Goal: Information Seeking & Learning: Learn about a topic

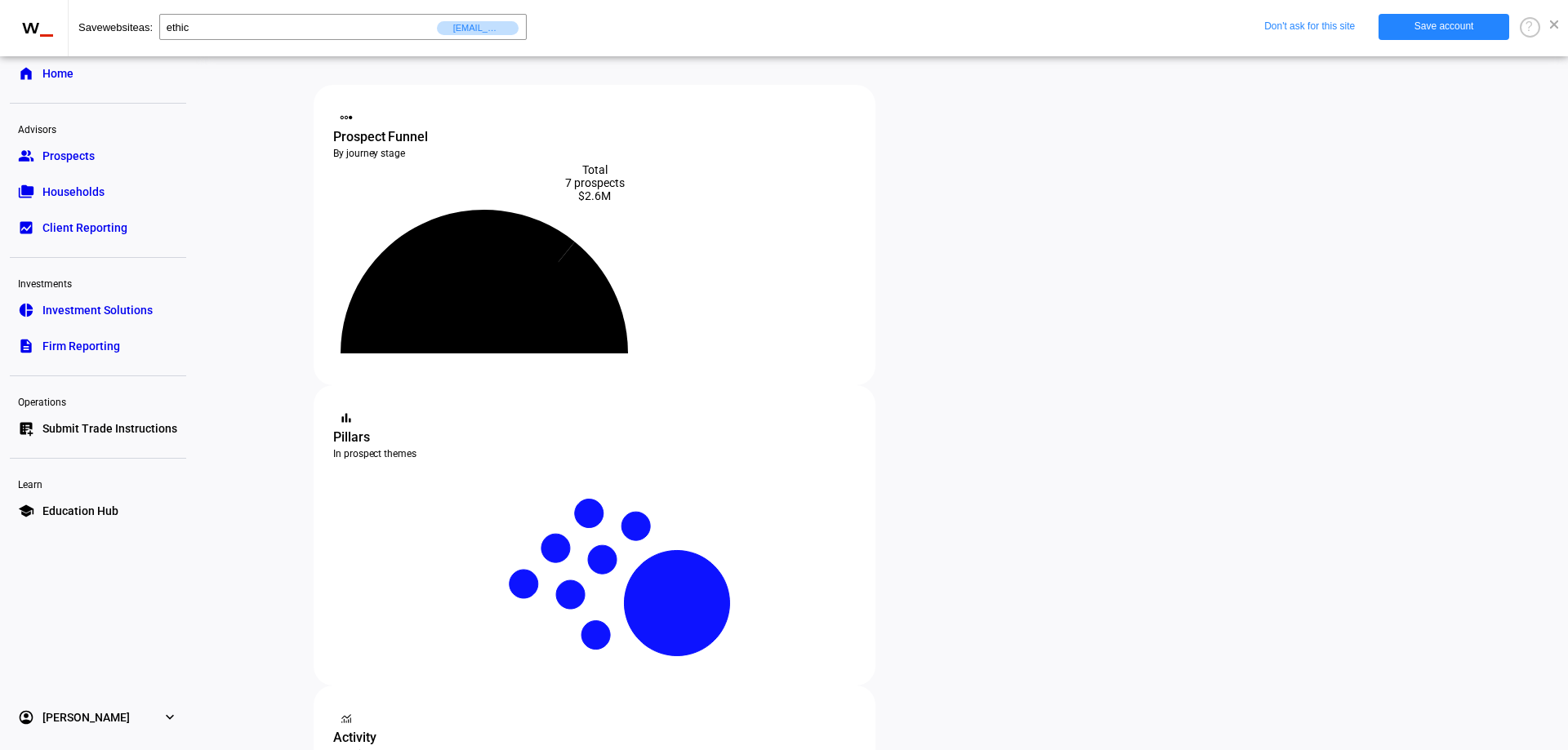
click at [1555, 27] on span at bounding box center [1554, 24] width 8 height 8
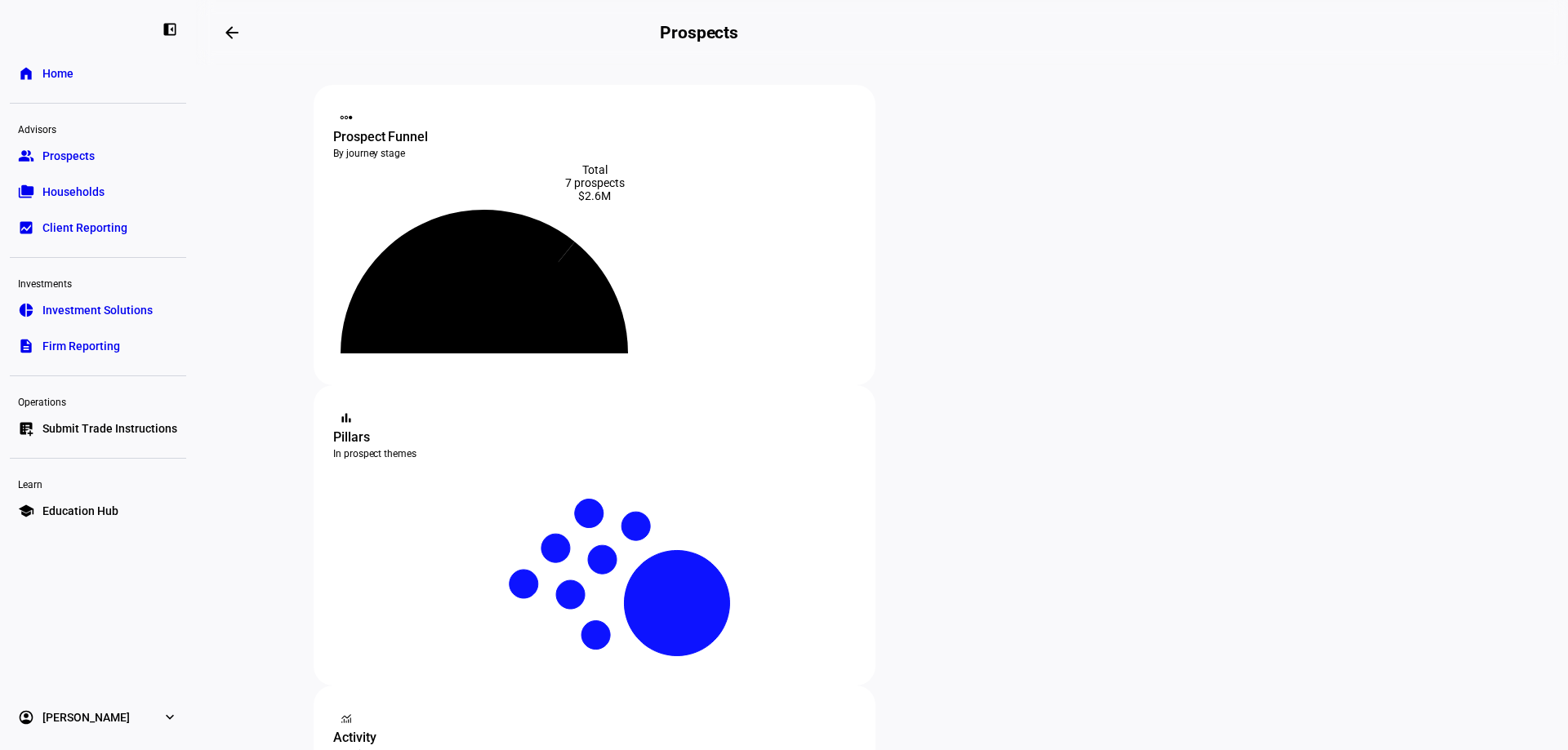
click at [121, 195] on link "folder_copy Households" at bounding box center [98, 192] width 176 height 32
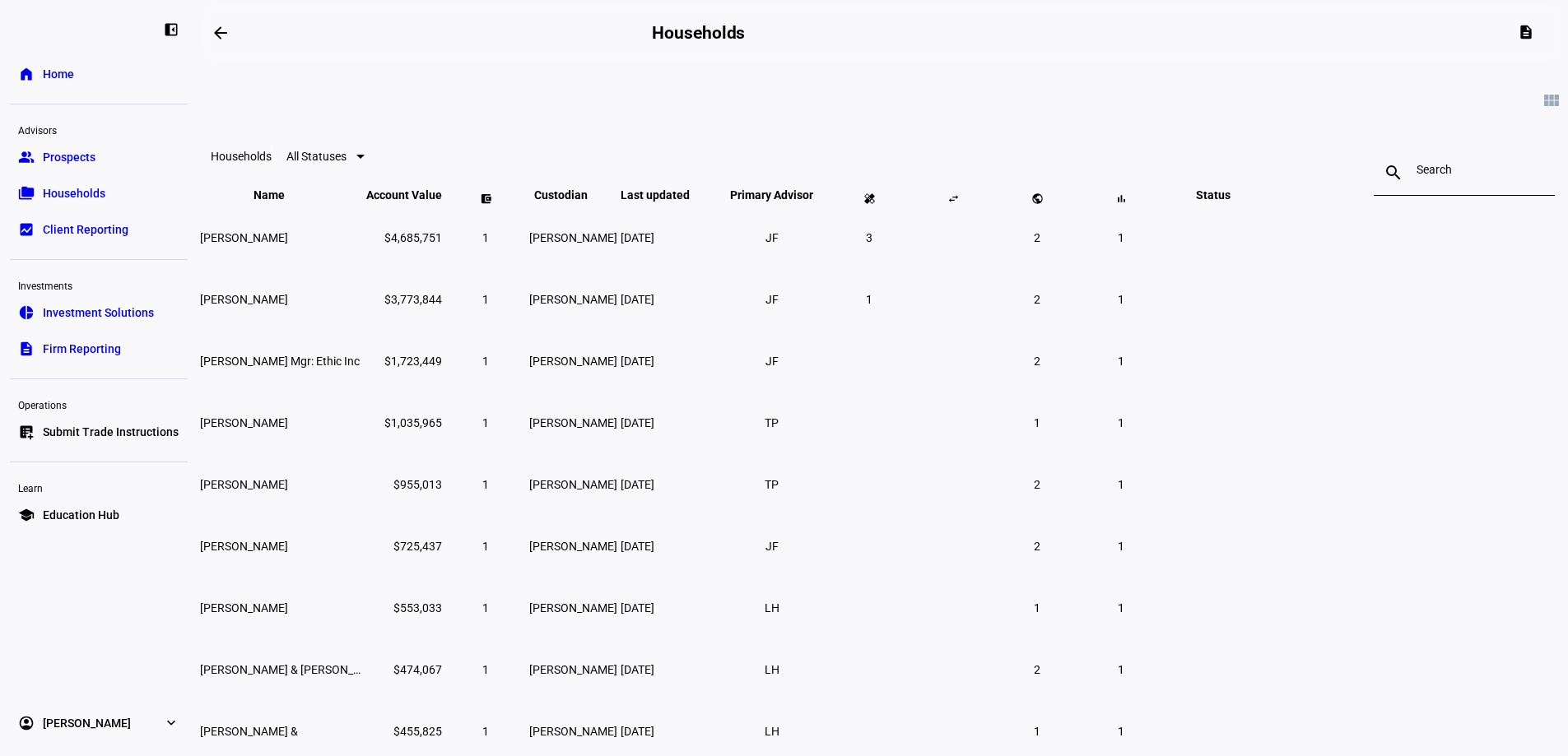
click at [79, 510] on span "Education Hub" at bounding box center [81, 515] width 77 height 17
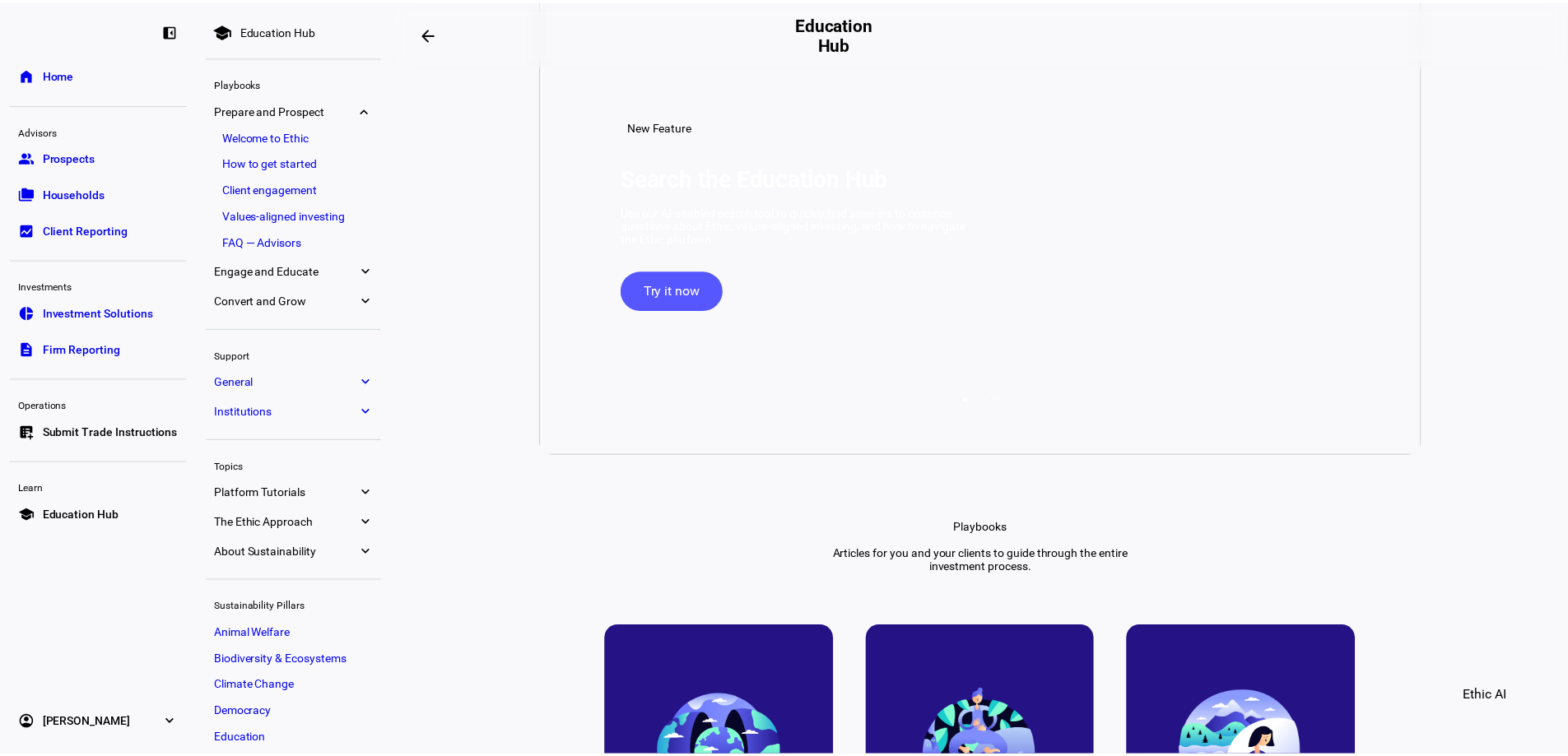
scroll to position [301, 0]
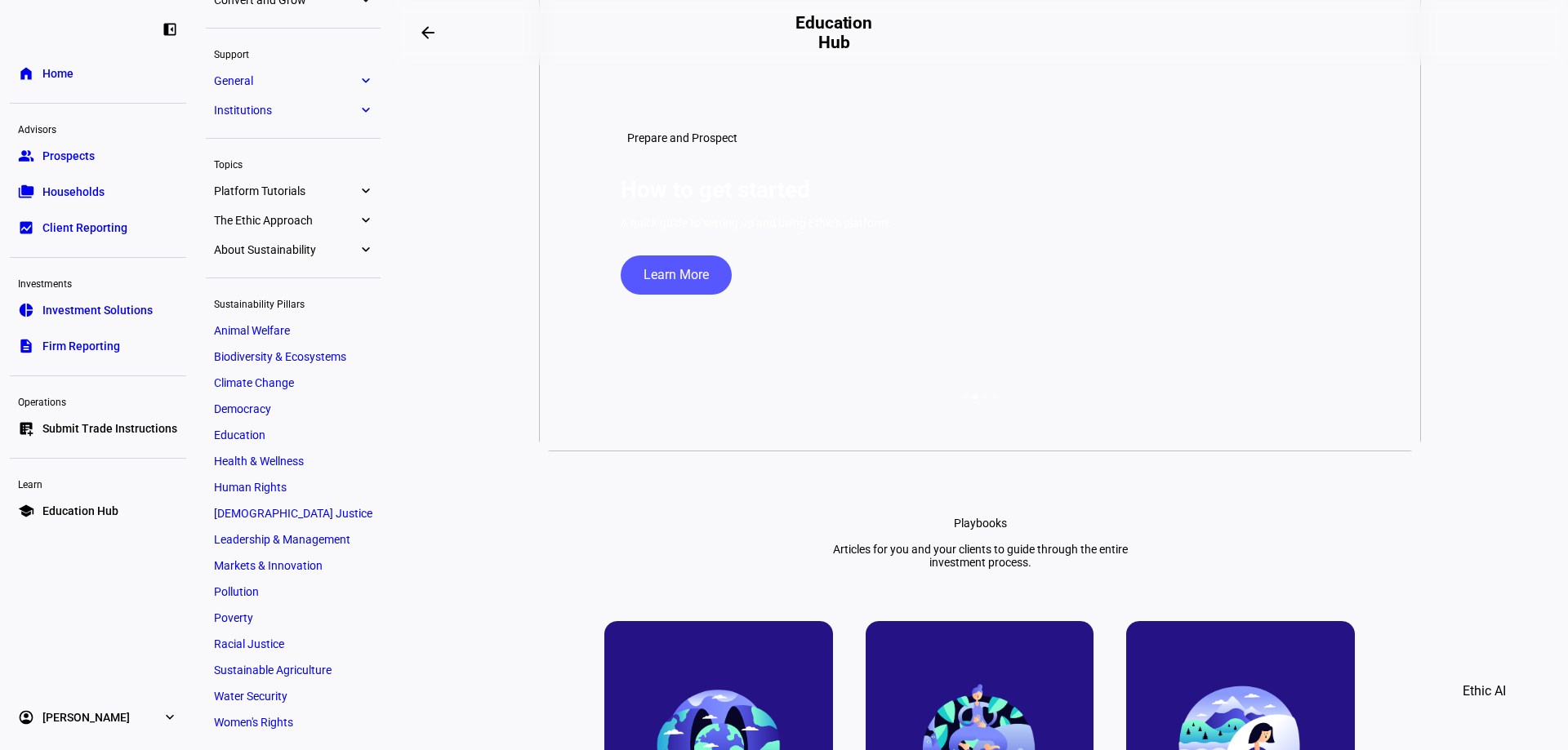
click at [125, 181] on link "folder_copy Households" at bounding box center [98, 192] width 176 height 32
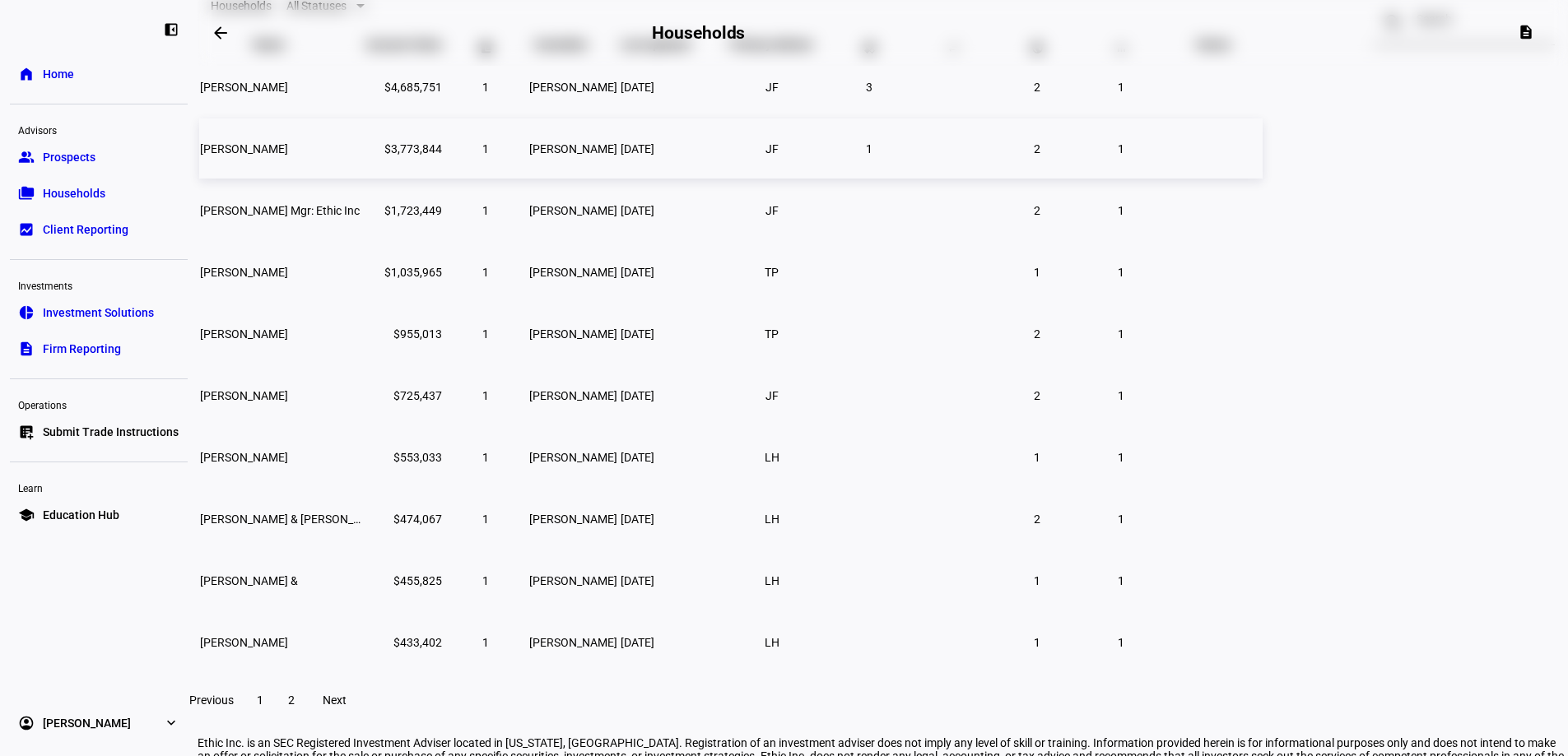
scroll to position [160, 0]
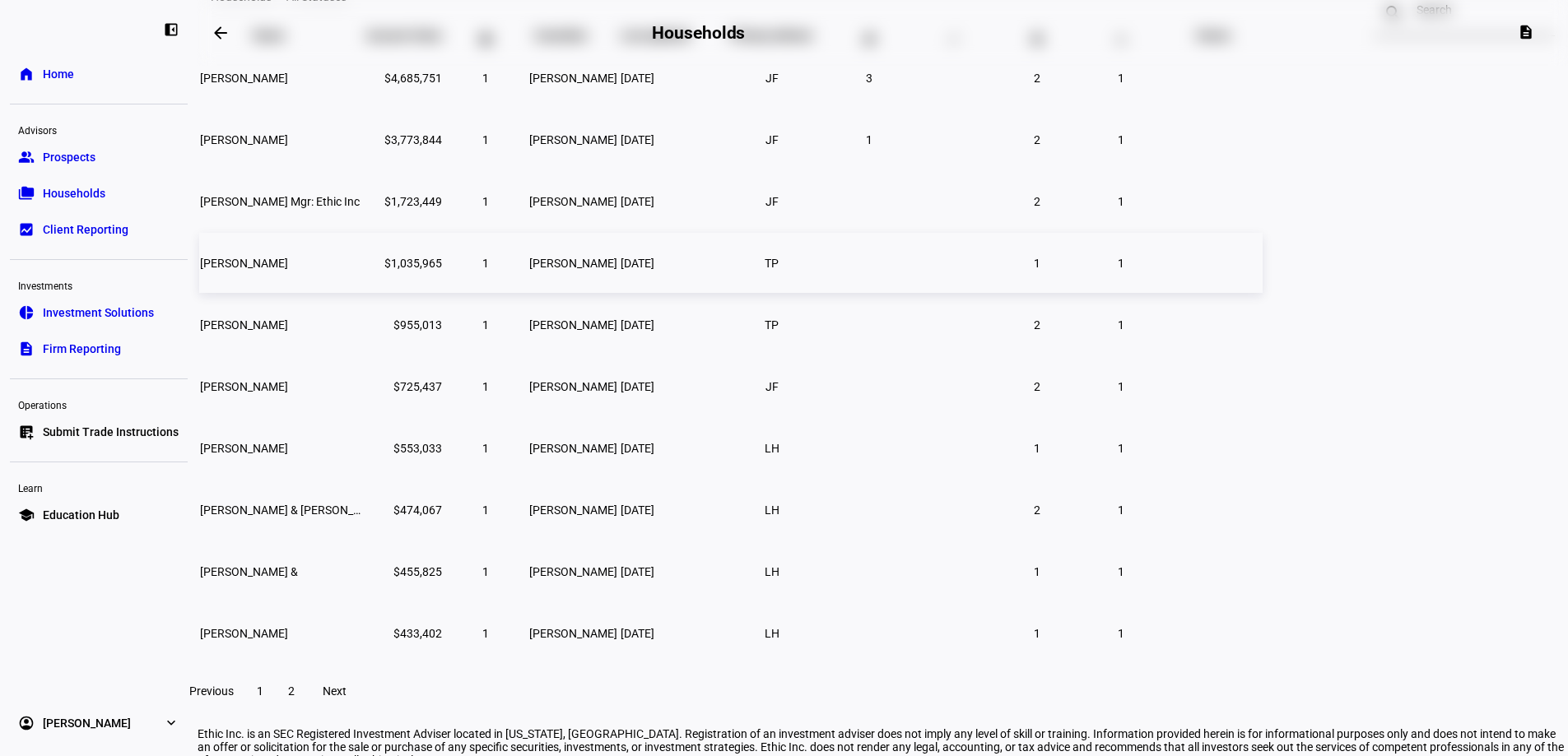
click at [364, 293] on td "[PERSON_NAME]" at bounding box center [281, 263] width 164 height 60
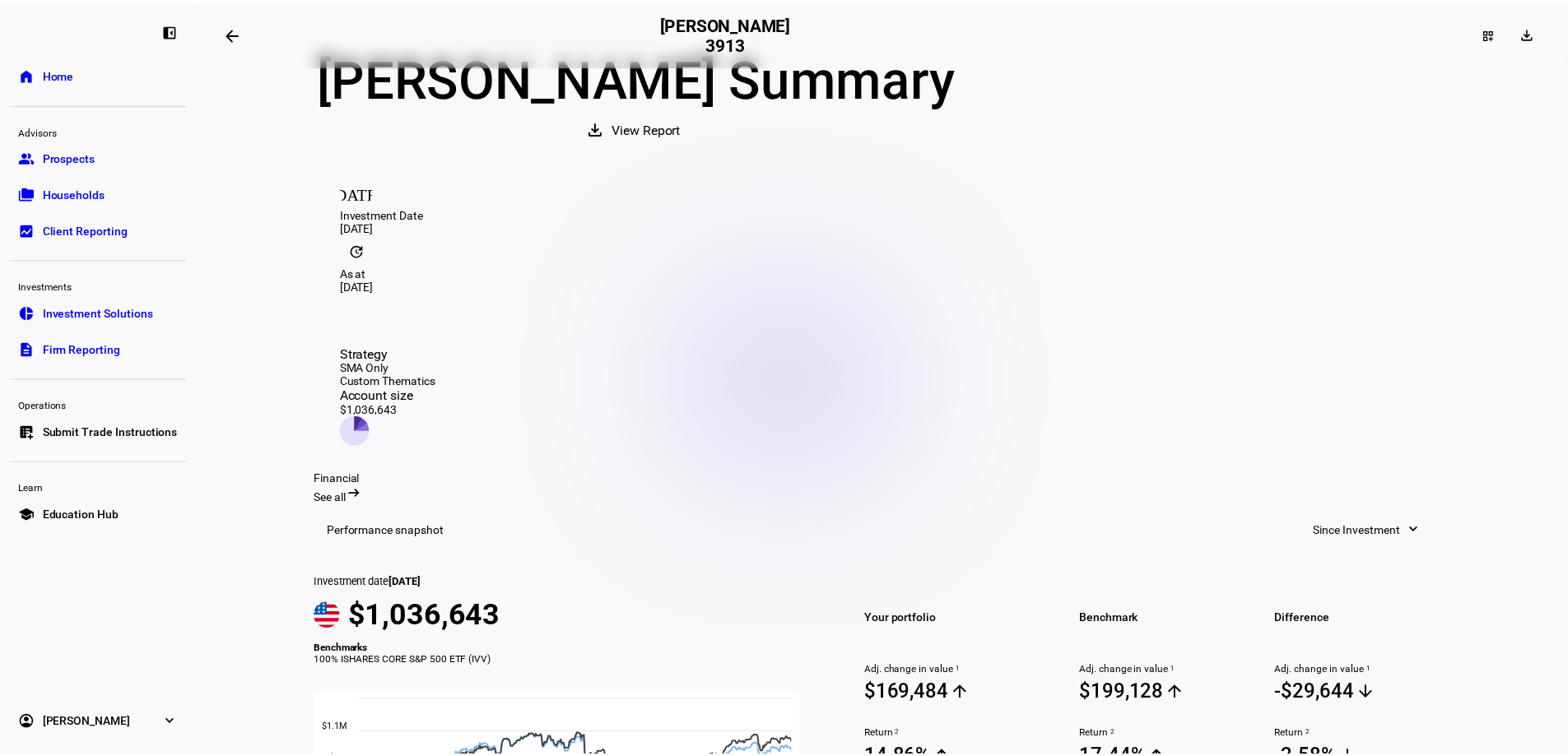
scroll to position [73, 0]
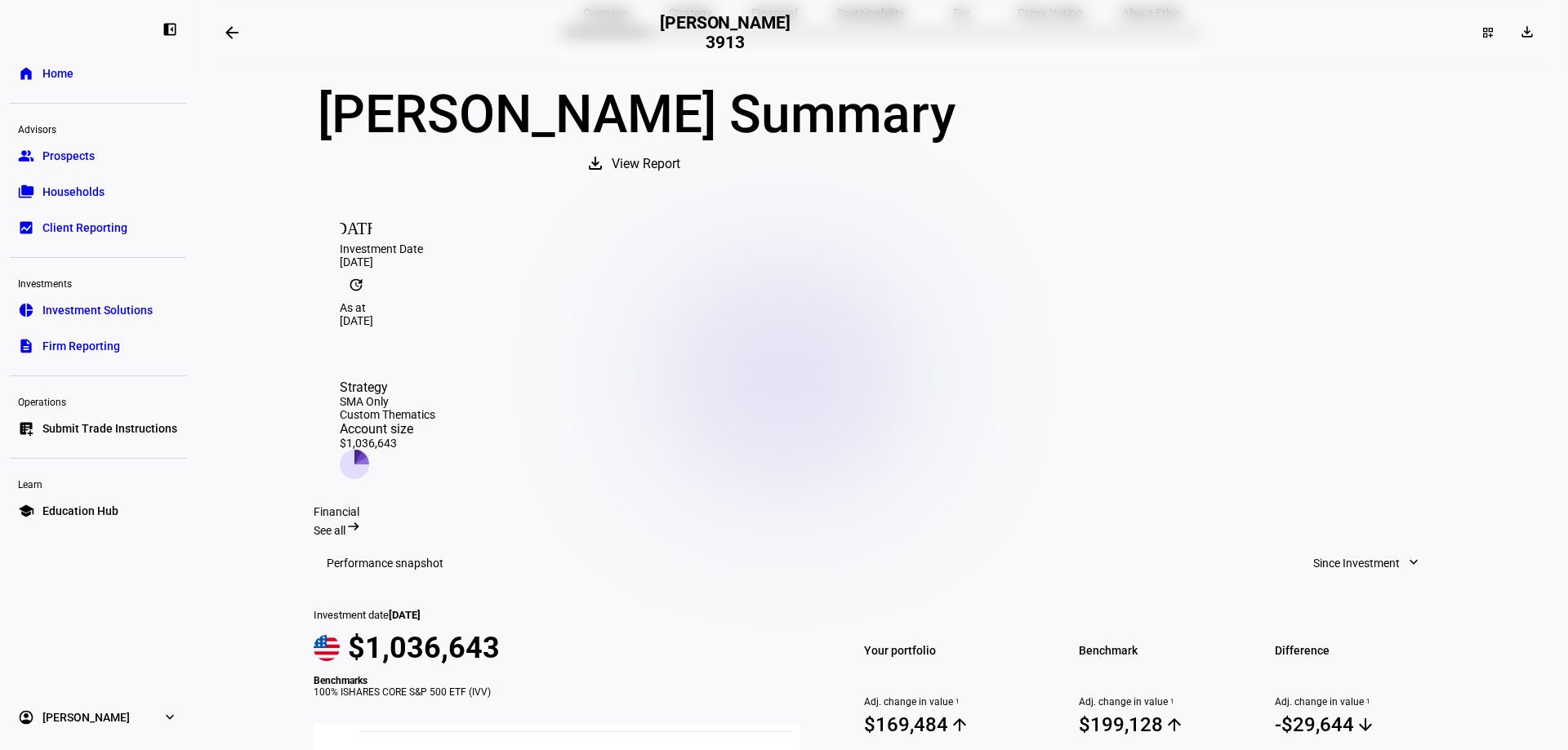
click at [146, 192] on link "folder_copy Households" at bounding box center [98, 192] width 176 height 32
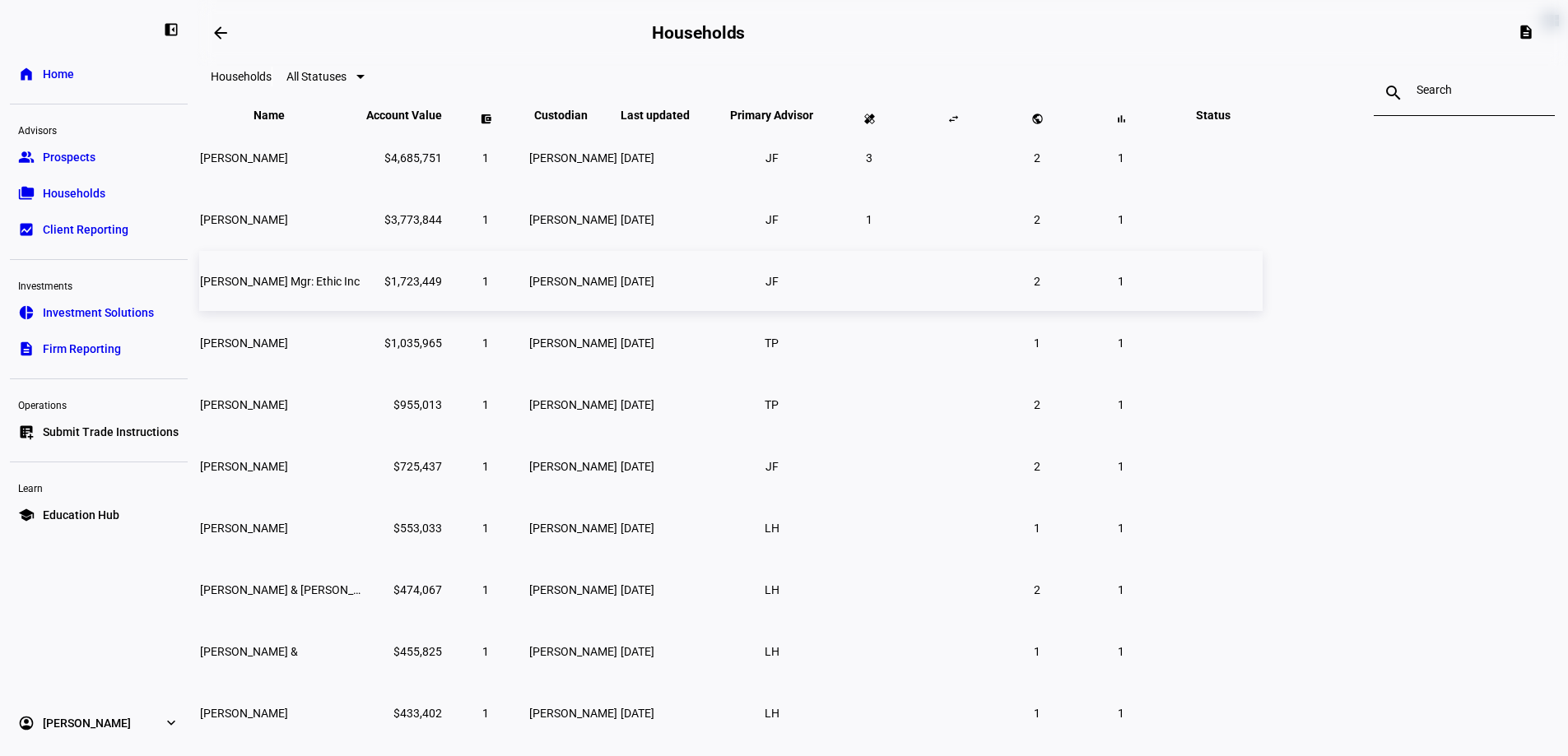
scroll to position [92, 0]
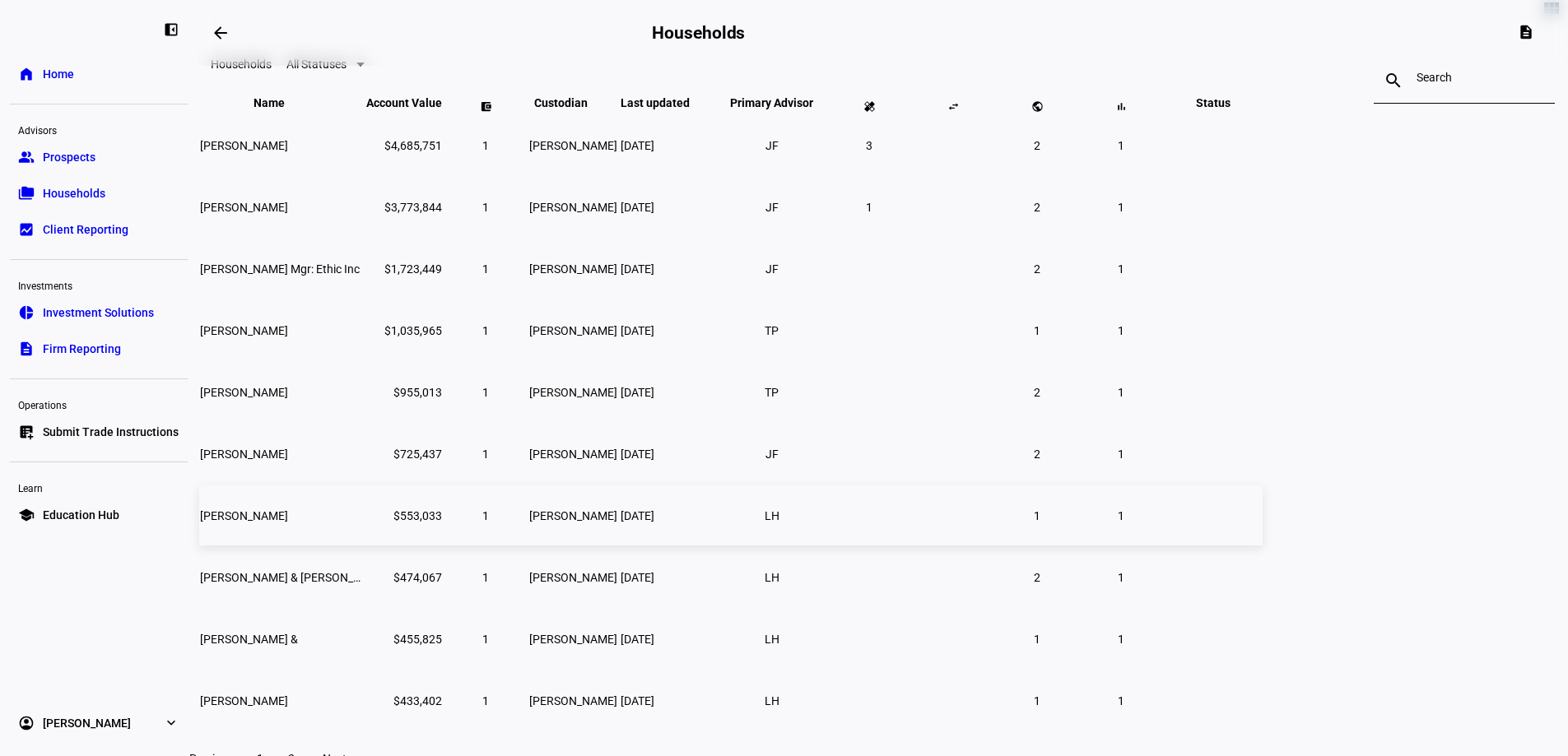
click at [288, 523] on span "[PERSON_NAME]" at bounding box center [244, 516] width 88 height 13
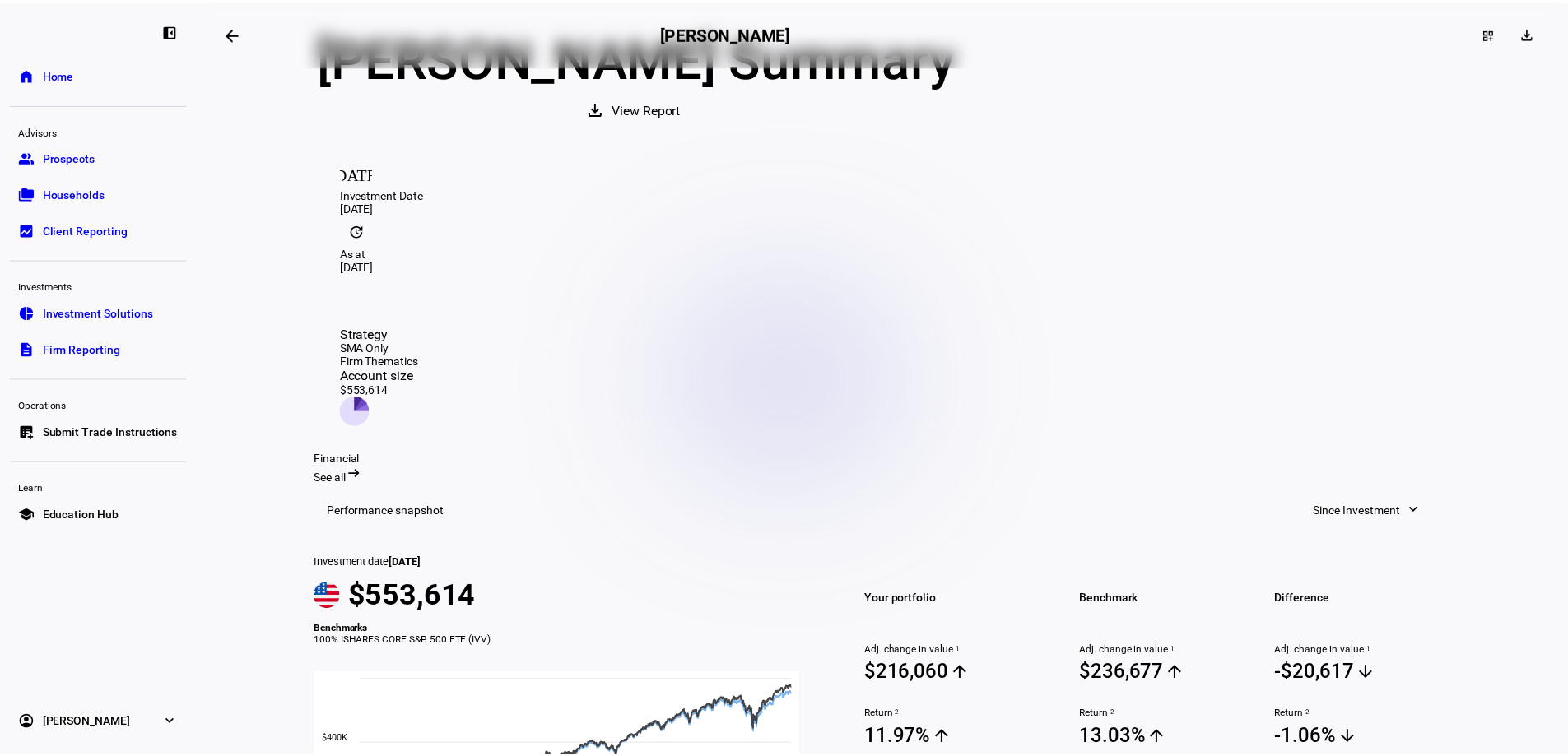
scroll to position [138, 0]
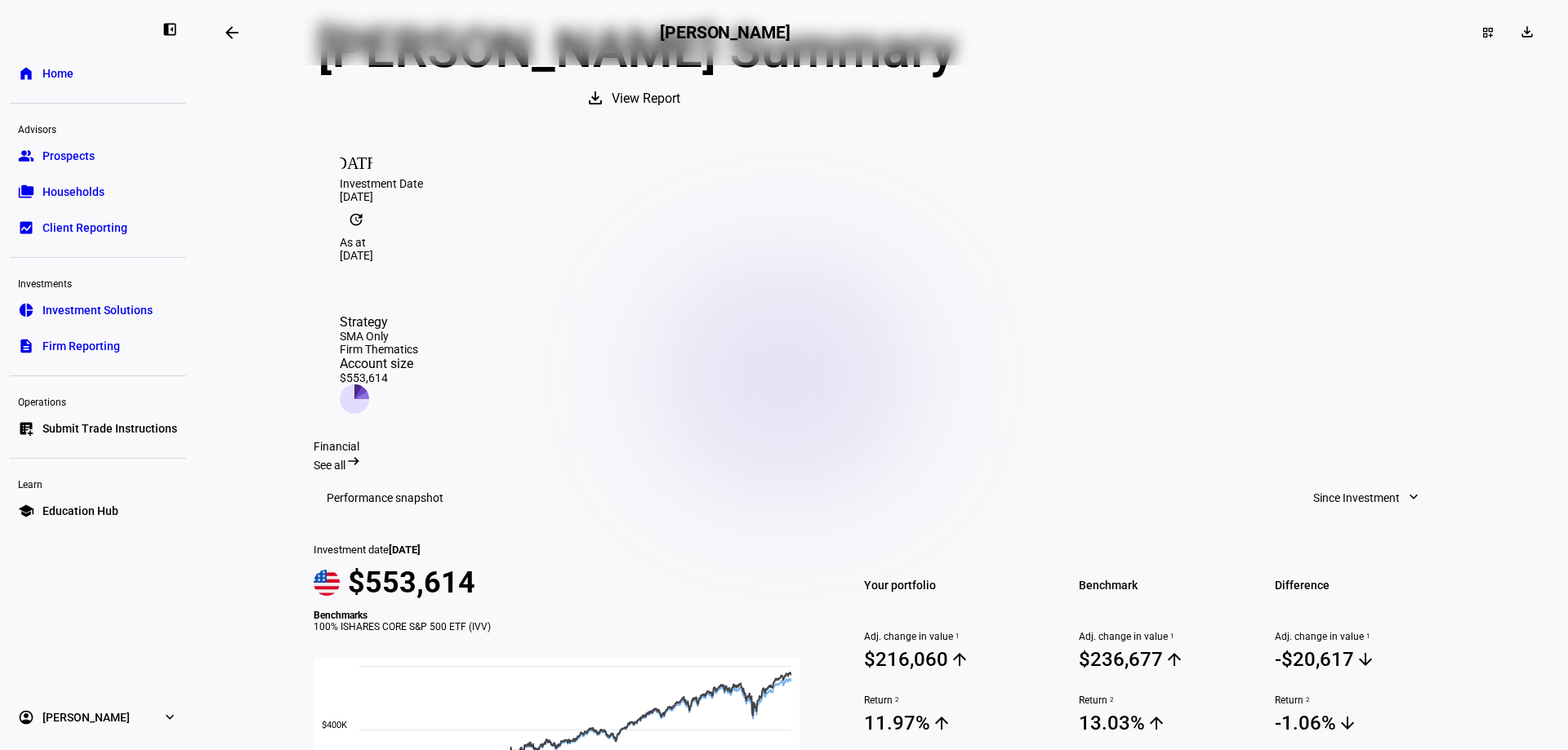
click at [681, 119] on span "View Report" at bounding box center [646, 99] width 69 height 39
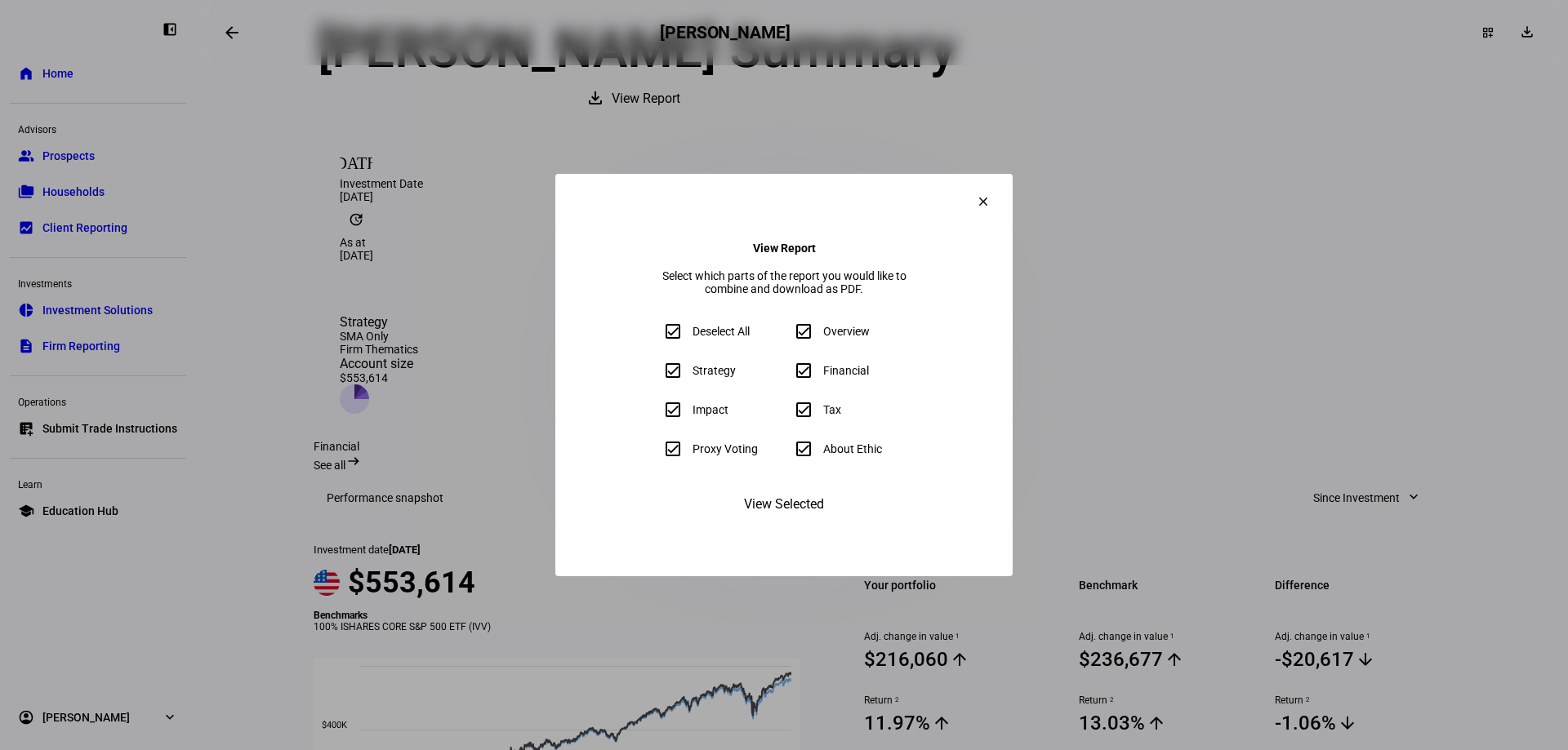
click at [756, 524] on span "View Selected" at bounding box center [784, 505] width 80 height 39
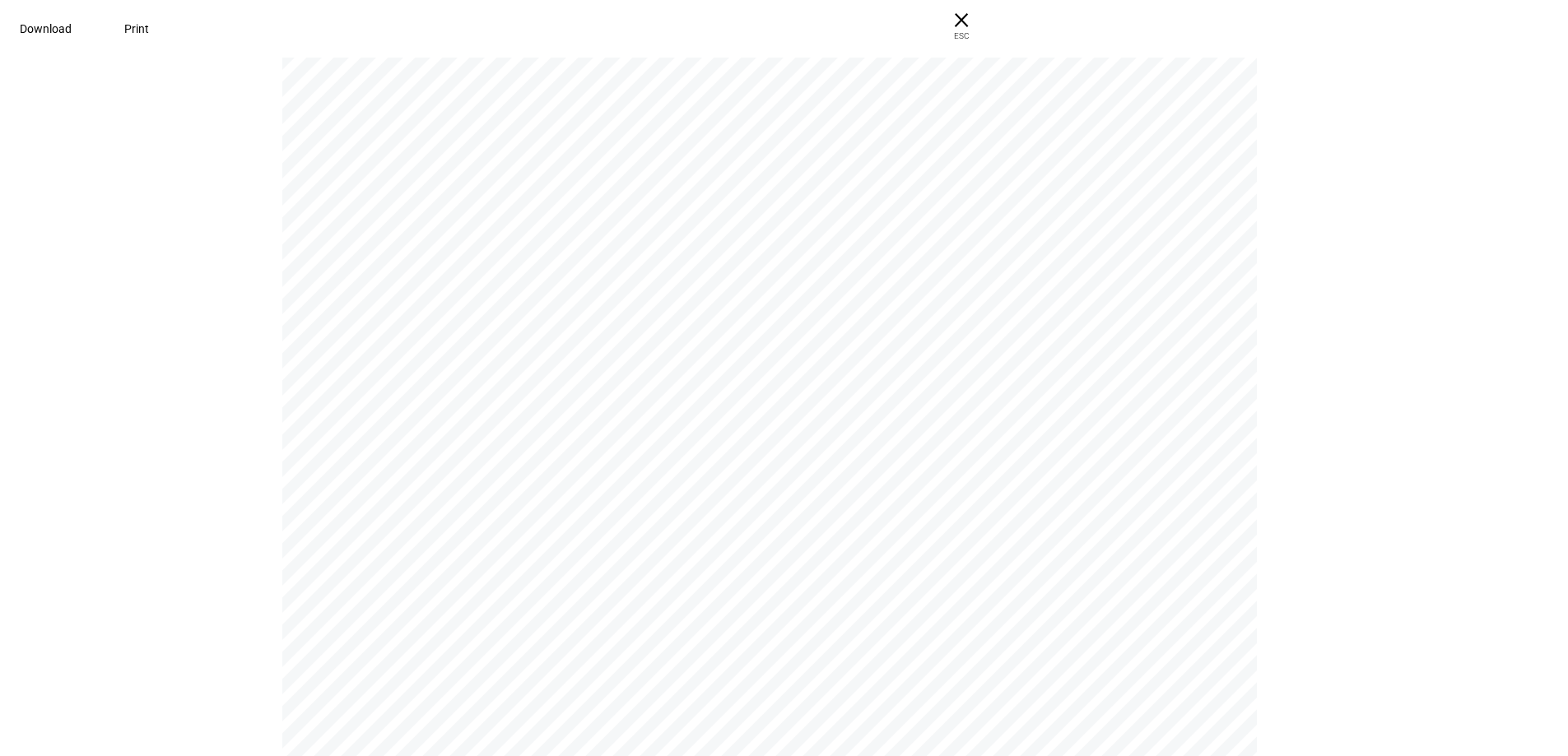
scroll to position [6962, 0]
click at [987, 33] on span "ESC" at bounding box center [961, 30] width 52 height 24
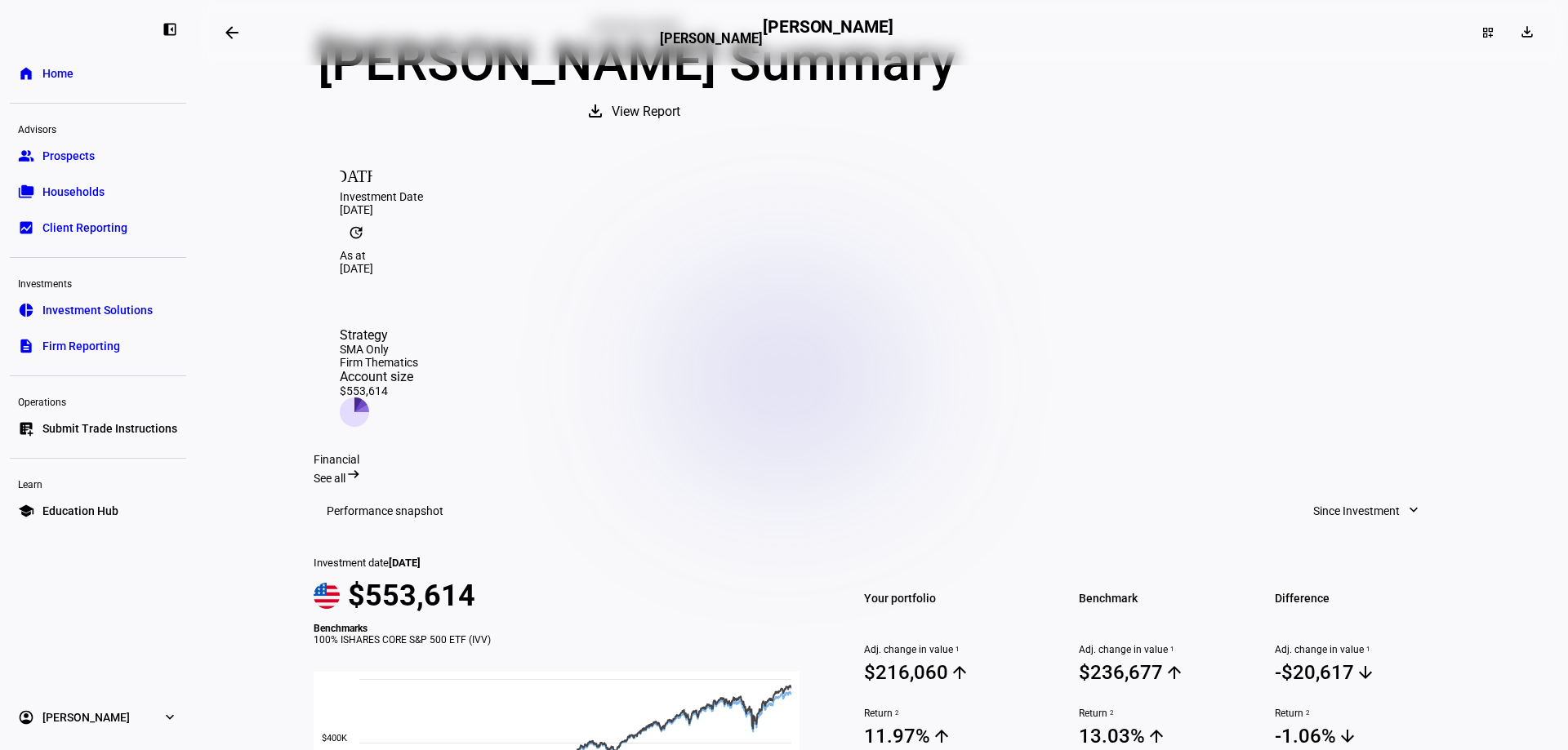
click at [141, 197] on link "folder_copy Households" at bounding box center [98, 192] width 176 height 32
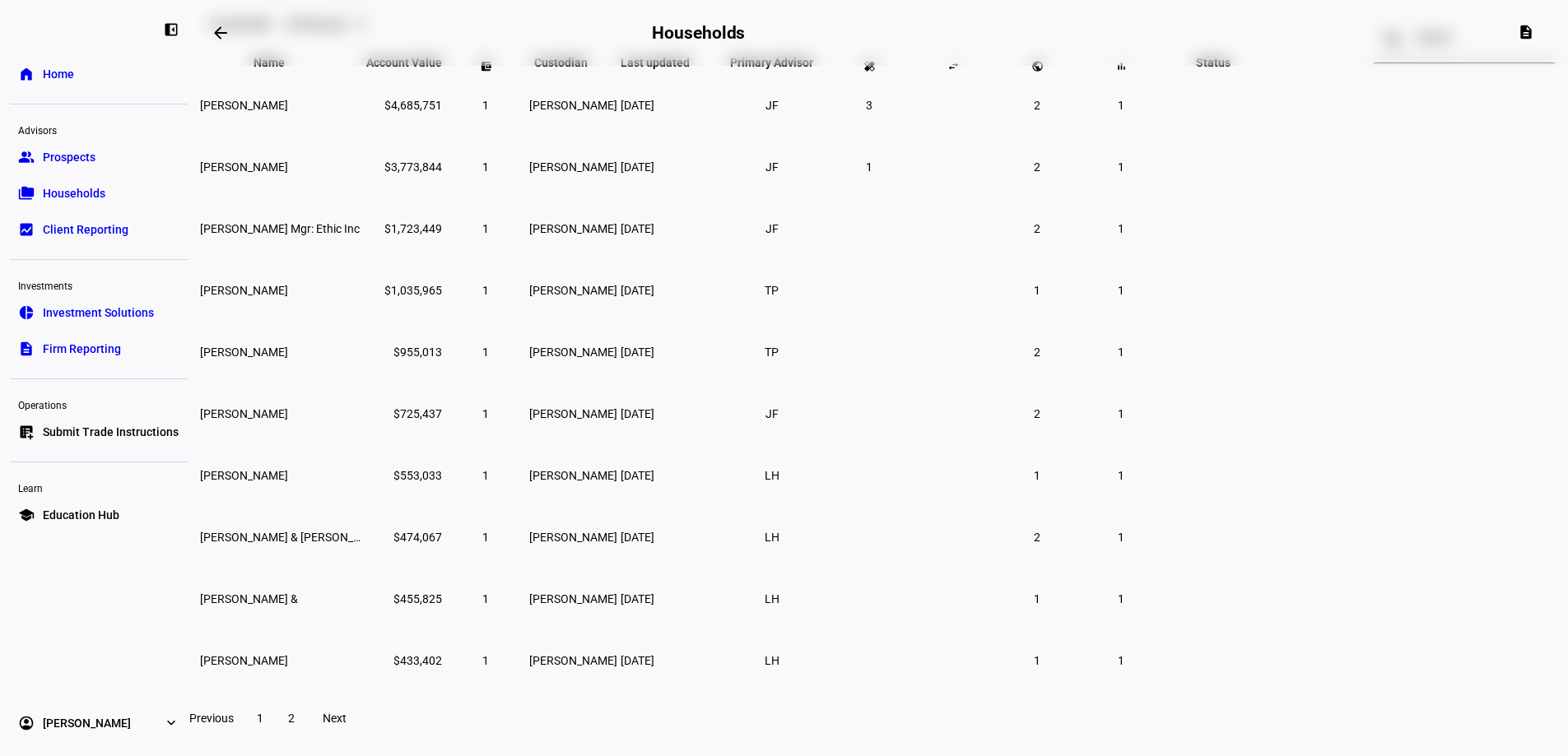
scroll to position [134, 0]
click at [295, 723] on span "2" at bounding box center [291, 717] width 7 height 13
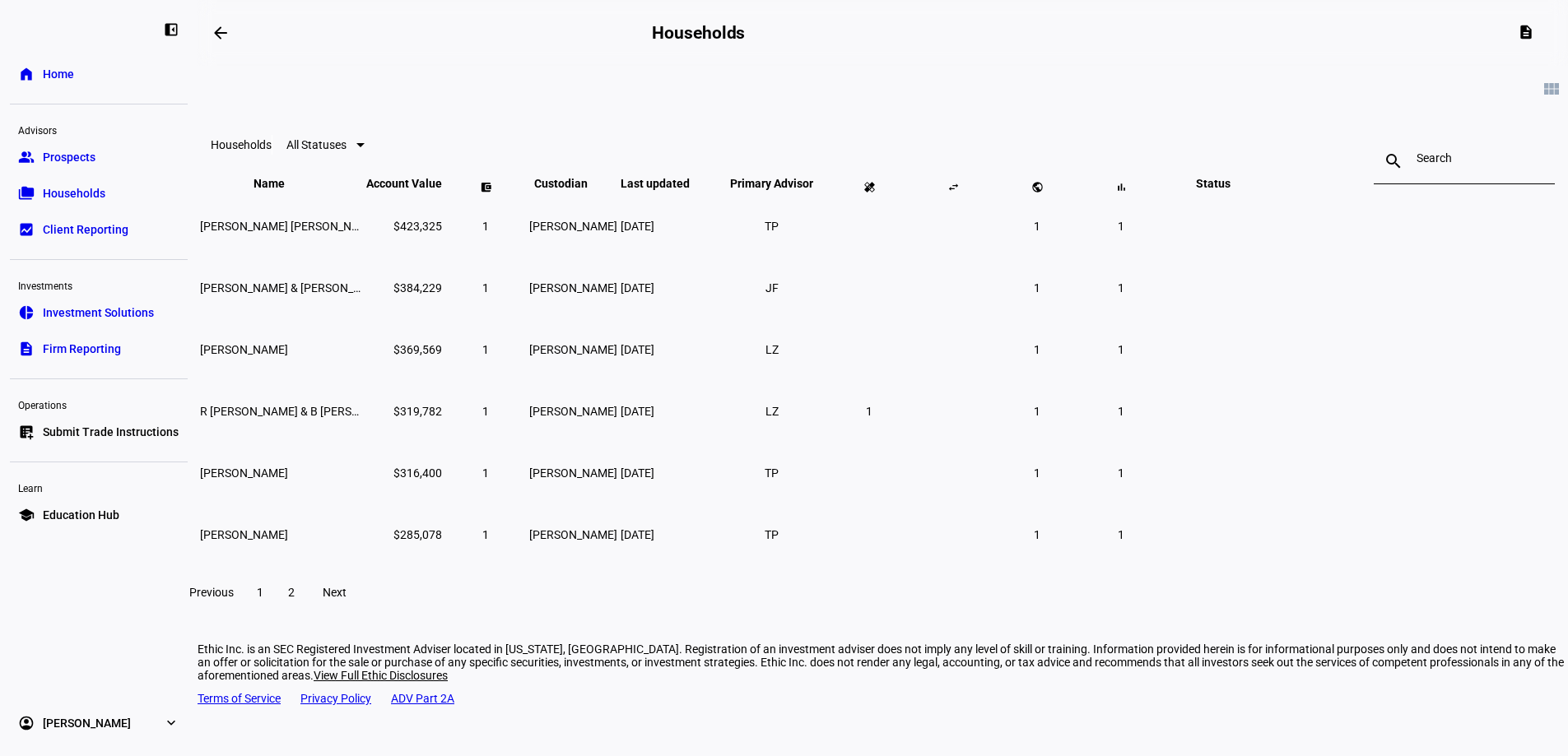
click at [263, 599] on span "1" at bounding box center [259, 593] width 7 height 13
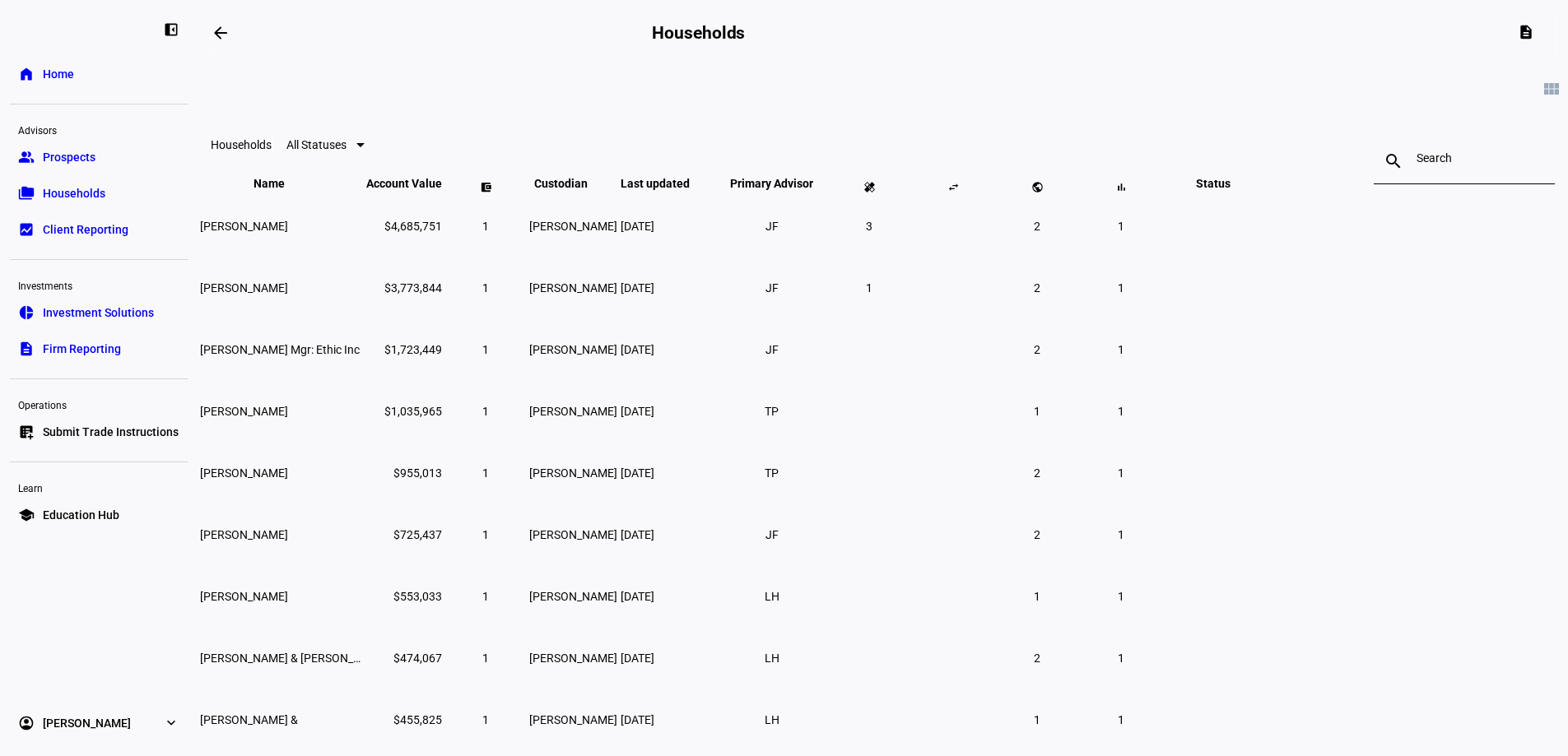
click at [85, 74] on link "home Home" at bounding box center [99, 74] width 177 height 33
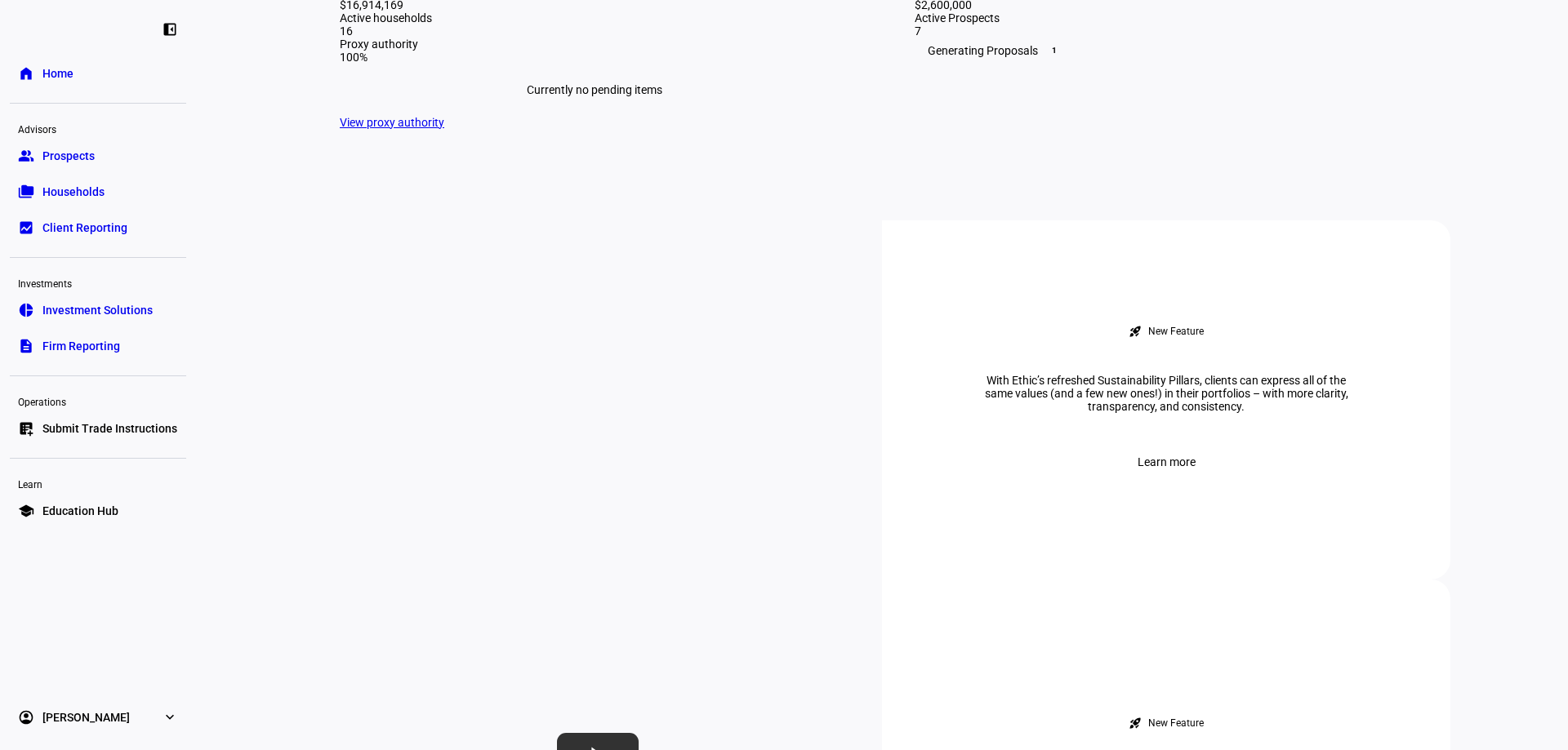
scroll to position [500, 0]
